Goal: Information Seeking & Learning: Learn about a topic

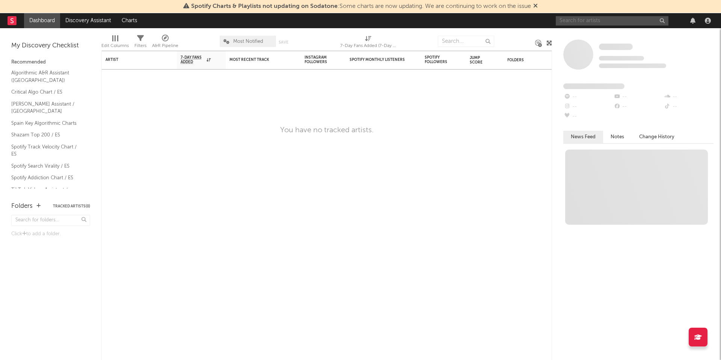
click at [582, 18] on input "text" at bounding box center [612, 20] width 113 height 9
type input "[PERSON_NAME]"
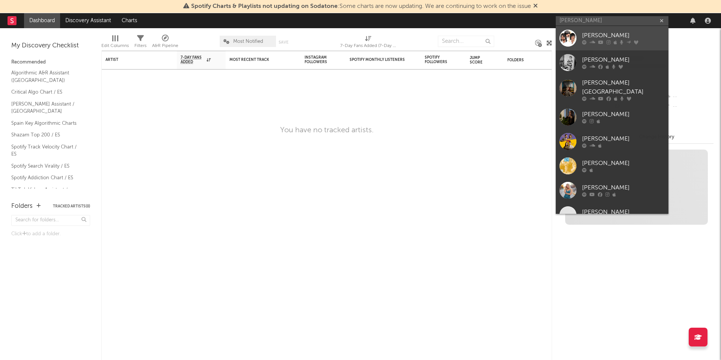
click at [591, 35] on div "[PERSON_NAME]" at bounding box center [623, 35] width 83 height 9
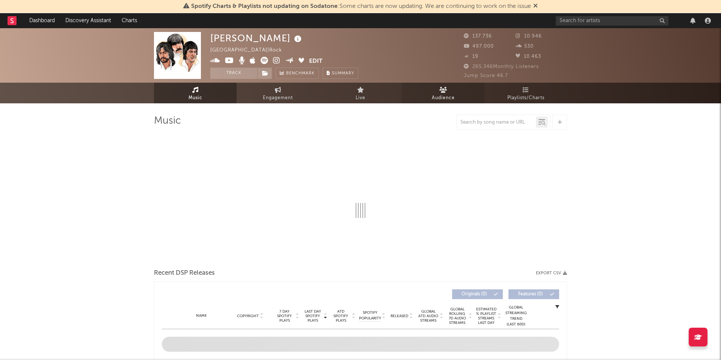
click at [440, 89] on icon at bounding box center [443, 90] width 8 height 6
